Goal: Check status: Check status

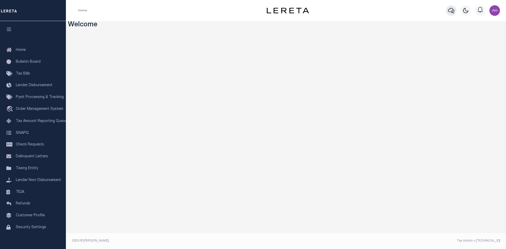
click at [453, 11] on icon "button" at bounding box center [451, 11] width 6 height 6
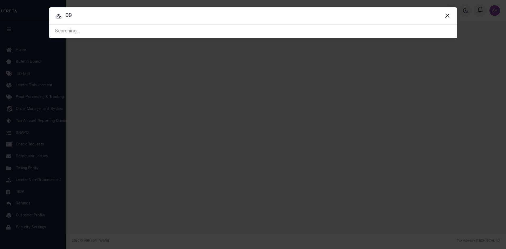
type input "0"
drag, startPoint x: 67, startPoint y: 15, endPoint x: 71, endPoint y: 18, distance: 4.4
click at [67, 16] on input "09820" at bounding box center [253, 15] width 408 height 9
type input "19820"
click at [81, 16] on input "19820" at bounding box center [253, 15] width 408 height 9
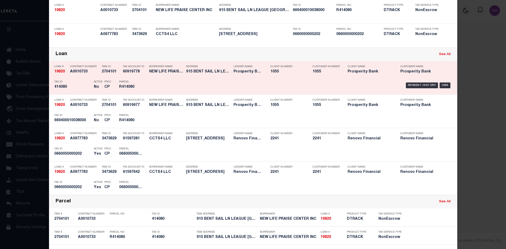
scroll to position [105, 0]
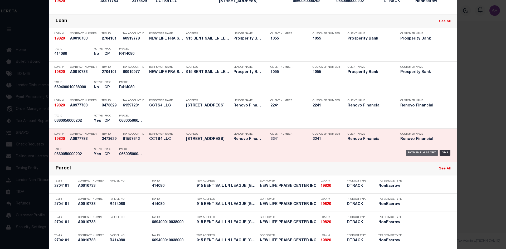
click at [421, 153] on div "Payment History" at bounding box center [422, 153] width 32 height 6
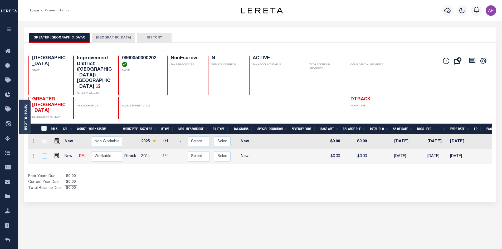
click at [117, 38] on button "HARRIS COUNTY" at bounding box center [113, 38] width 43 height 10
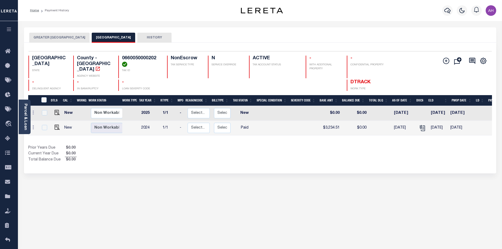
click at [72, 36] on button "GREATER NORTHSIDE MGMT DISTRICT" at bounding box center [59, 38] width 60 height 10
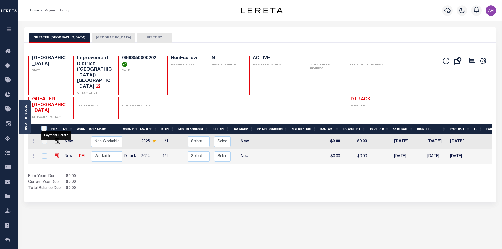
click at [55, 153] on img "" at bounding box center [57, 155] width 5 height 5
checkbox input "true"
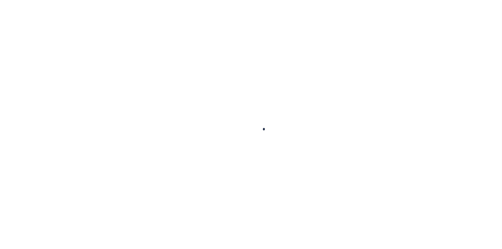
checkbox input "false"
type input "07/29/2025"
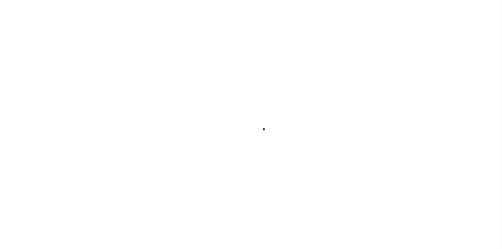
select select "NW2"
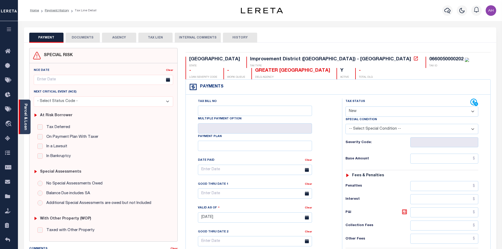
click at [28, 120] on div "Parcel & Loan" at bounding box center [25, 117] width 12 height 35
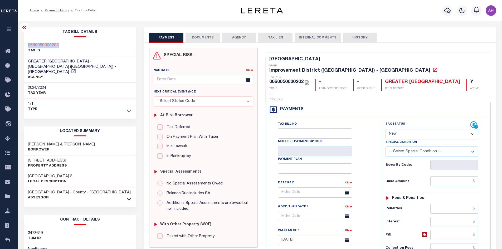
drag, startPoint x: 73, startPoint y: 47, endPoint x: 22, endPoint y: 43, distance: 50.7
click at [22, 43] on div "Tax Bill Details 0660050000202 TAX ID" at bounding box center [80, 224] width 120 height 394
copy h3 "0660050000202"
click at [130, 198] on icon at bounding box center [129, 199] width 4 height 3
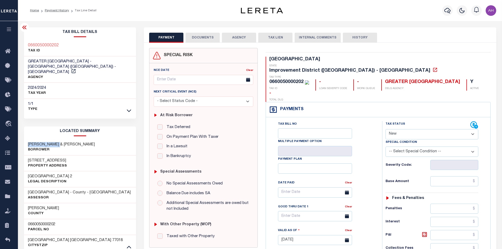
drag, startPoint x: 60, startPoint y: 139, endPoint x: 25, endPoint y: 138, distance: 34.5
click at [25, 139] on div "FRANCO EFRAIN & CHRISTINA Borrower" at bounding box center [80, 147] width 112 height 16
copy h3 "FRANCO EFRAIN"
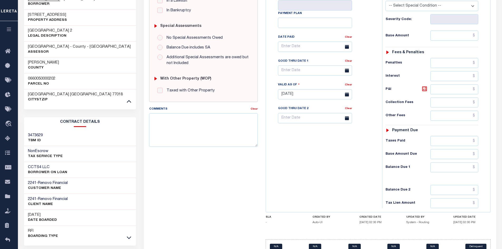
scroll to position [161, 0]
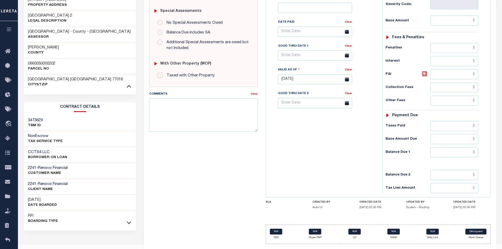
click at [128, 220] on div "RFI Boarding Type" at bounding box center [80, 219] width 112 height 16
click at [128, 220] on icon at bounding box center [129, 223] width 4 height 6
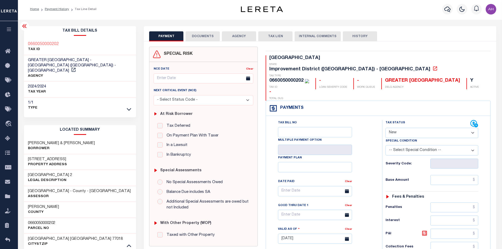
scroll to position [0, 0]
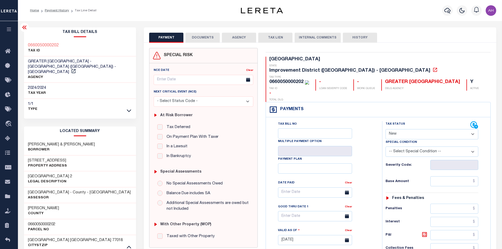
click at [58, 7] on ol "Home Payment History Tax Line Detail" at bounding box center [63, 10] width 75 height 11
click at [59, 9] on link "Payment History" at bounding box center [57, 10] width 24 height 3
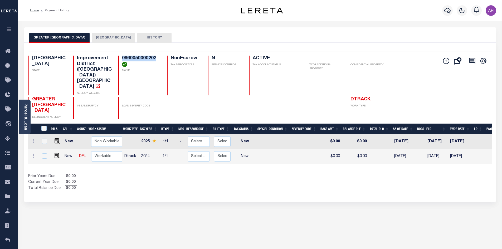
drag, startPoint x: 160, startPoint y: 58, endPoint x: 120, endPoint y: 58, distance: 39.3
click at [120, 58] on div "0660050000202 TAX ID" at bounding box center [139, 76] width 42 height 40
copy h4 "0660050000202"
click at [9, 125] on icon "travel_explore" at bounding box center [9, 124] width 8 height 7
